Goal: Information Seeking & Learning: Learn about a topic

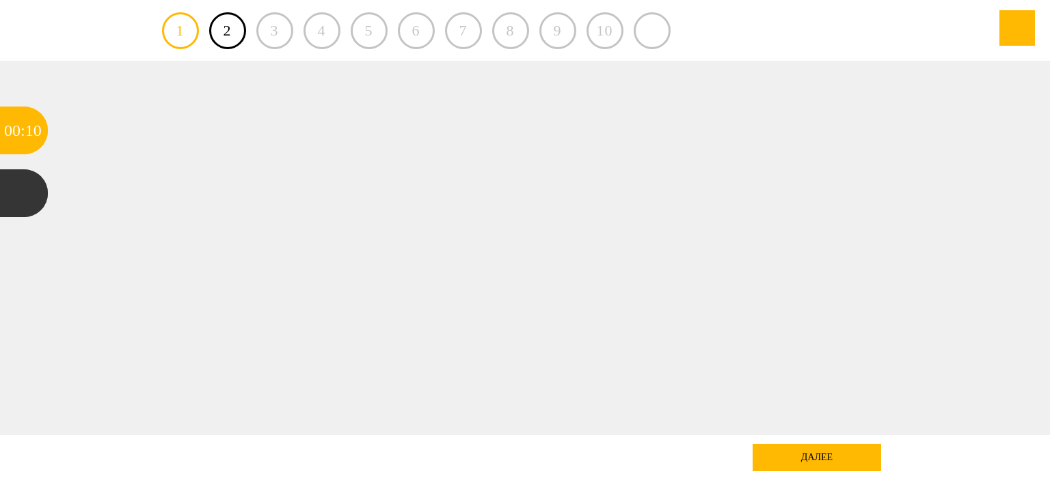
click at [333, 176] on div at bounding box center [525, 248] width 945 height 375
click at [422, 196] on div at bounding box center [525, 248] width 945 height 375
click at [775, 457] on div "далее" at bounding box center [816, 457] width 128 height 27
click at [812, 248] on div at bounding box center [525, 248] width 945 height 375
click at [267, 43] on div "3" at bounding box center [274, 30] width 37 height 37
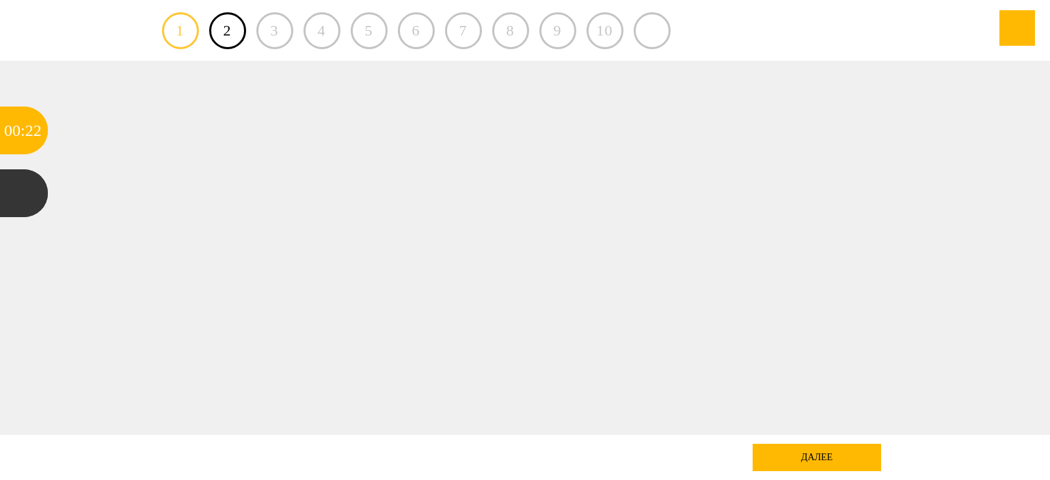
click at [195, 27] on link "1" at bounding box center [180, 30] width 37 height 37
click at [398, 131] on div at bounding box center [525, 248] width 945 height 375
drag, startPoint x: 202, startPoint y: 23, endPoint x: 217, endPoint y: 29, distance: 16.9
click at [217, 29] on div "1 2 3 4 5 6 7 8 9 10" at bounding box center [525, 30] width 726 height 61
click at [217, 29] on link "2" at bounding box center [227, 30] width 37 height 37
